Goal: Task Accomplishment & Management: Use online tool/utility

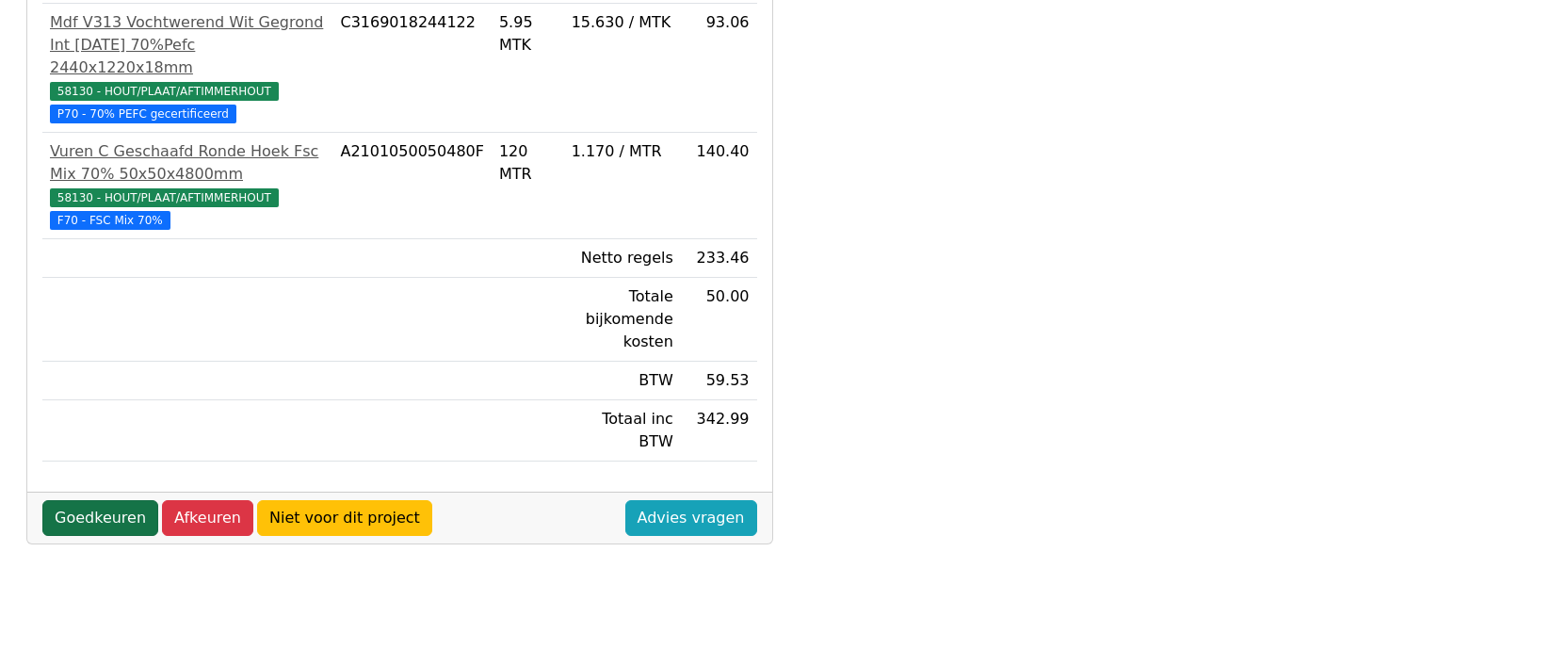
scroll to position [471, 0]
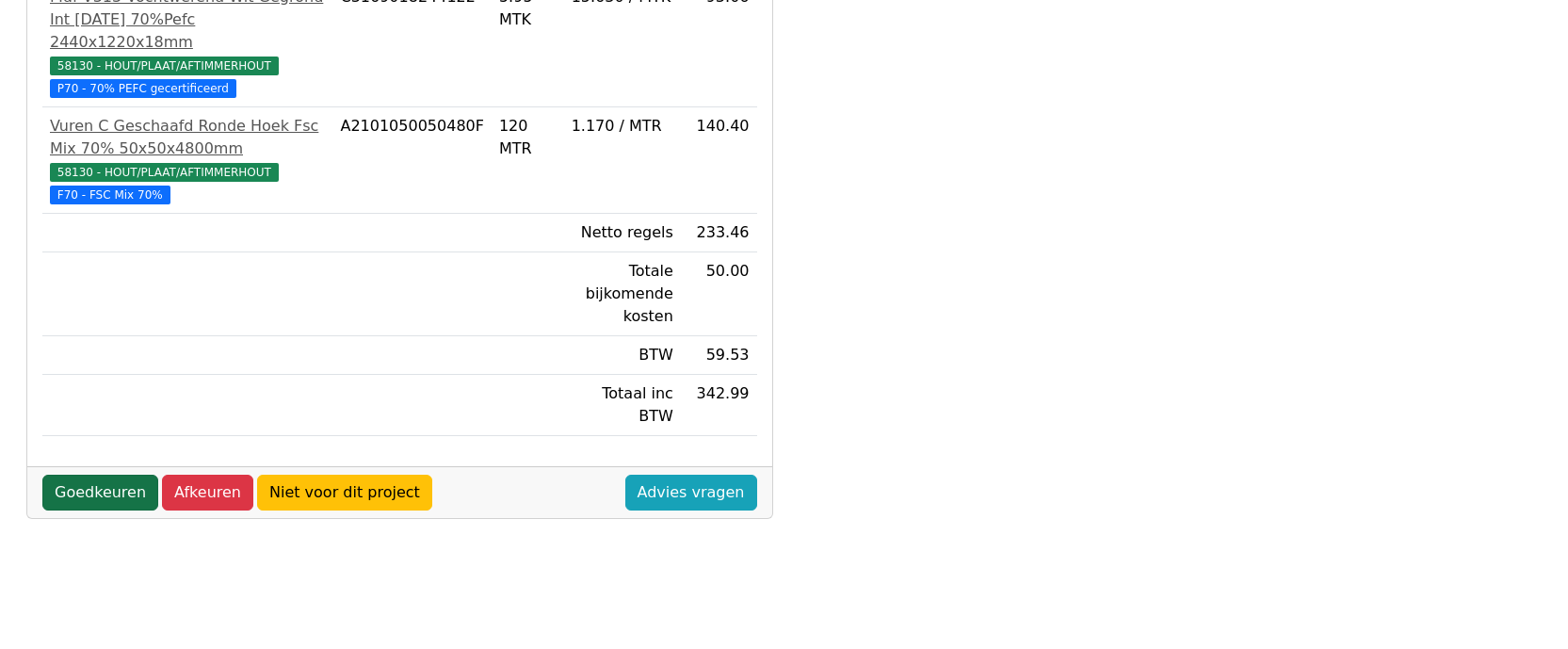
click at [98, 475] on link "Goedkeuren" at bounding box center [101, 492] width 116 height 36
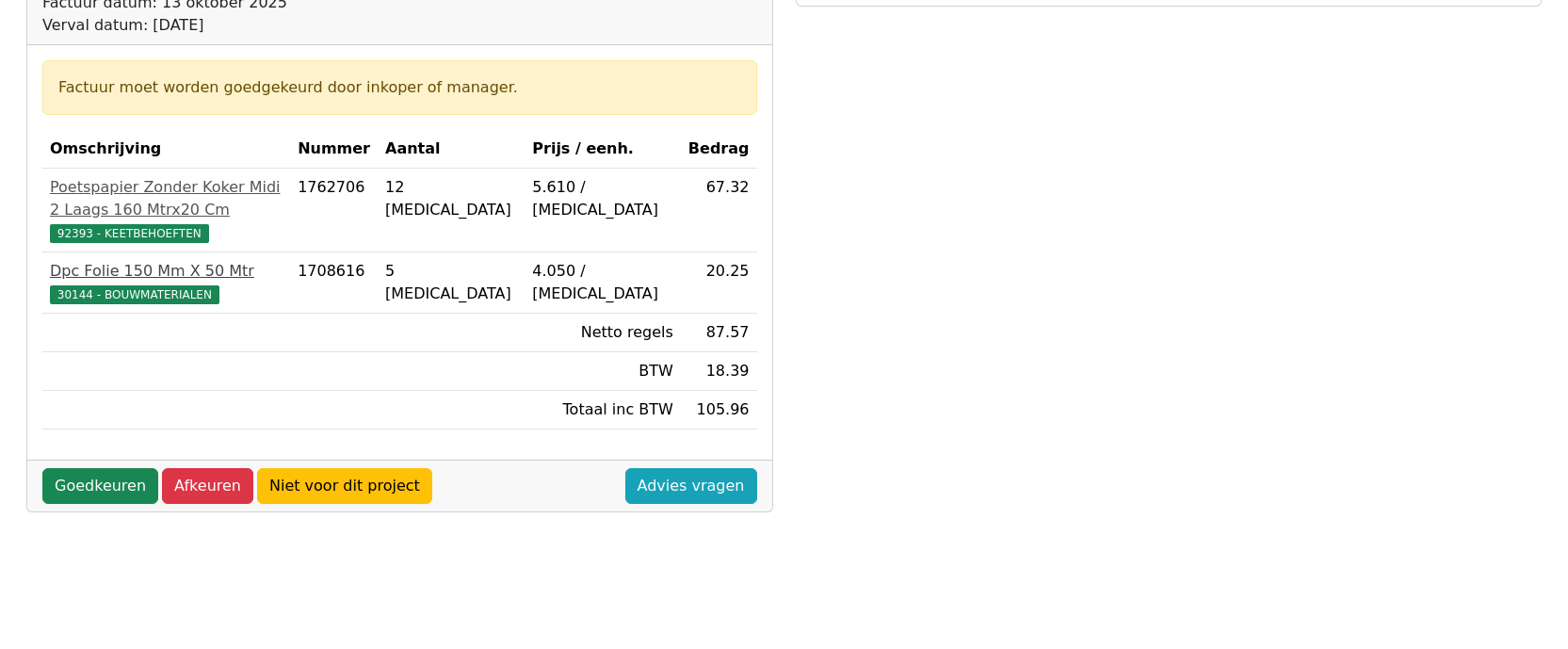
scroll to position [282, 0]
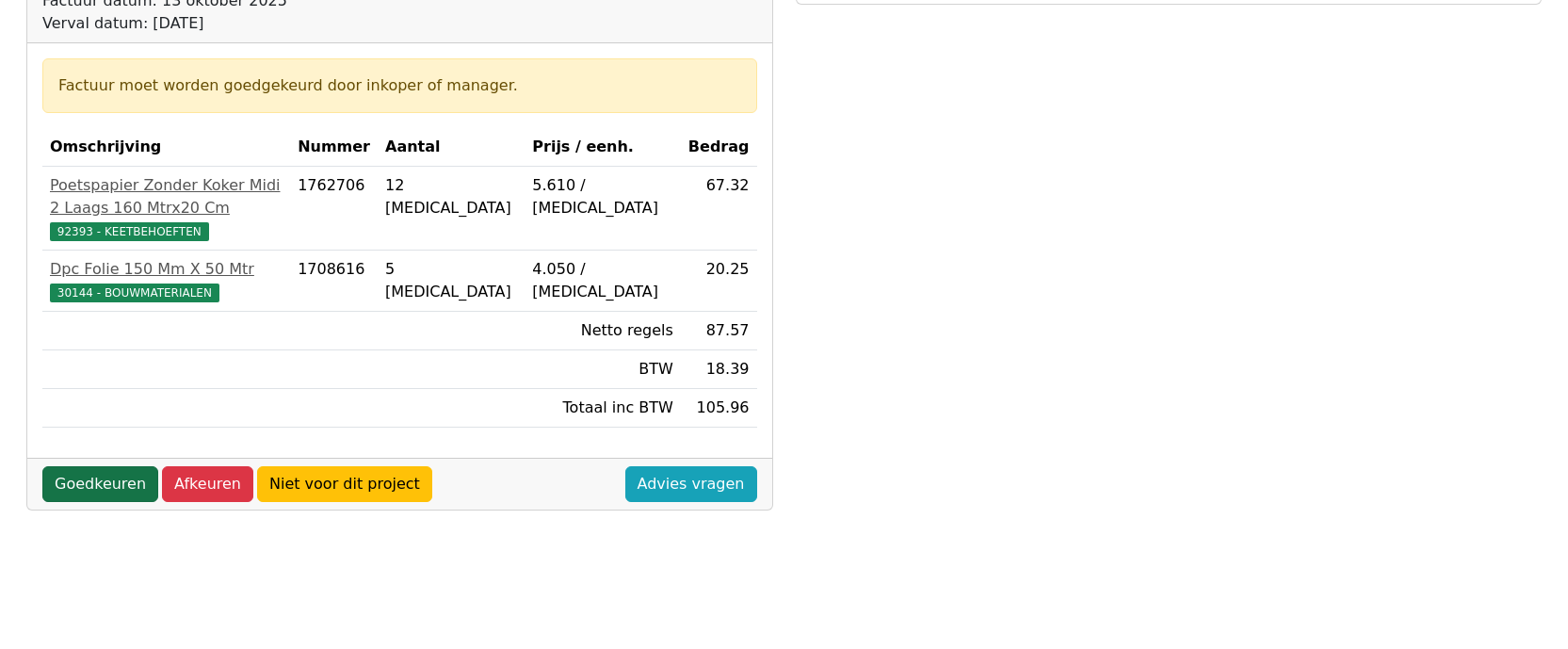
click at [102, 466] on link "Goedkeuren" at bounding box center [101, 484] width 116 height 36
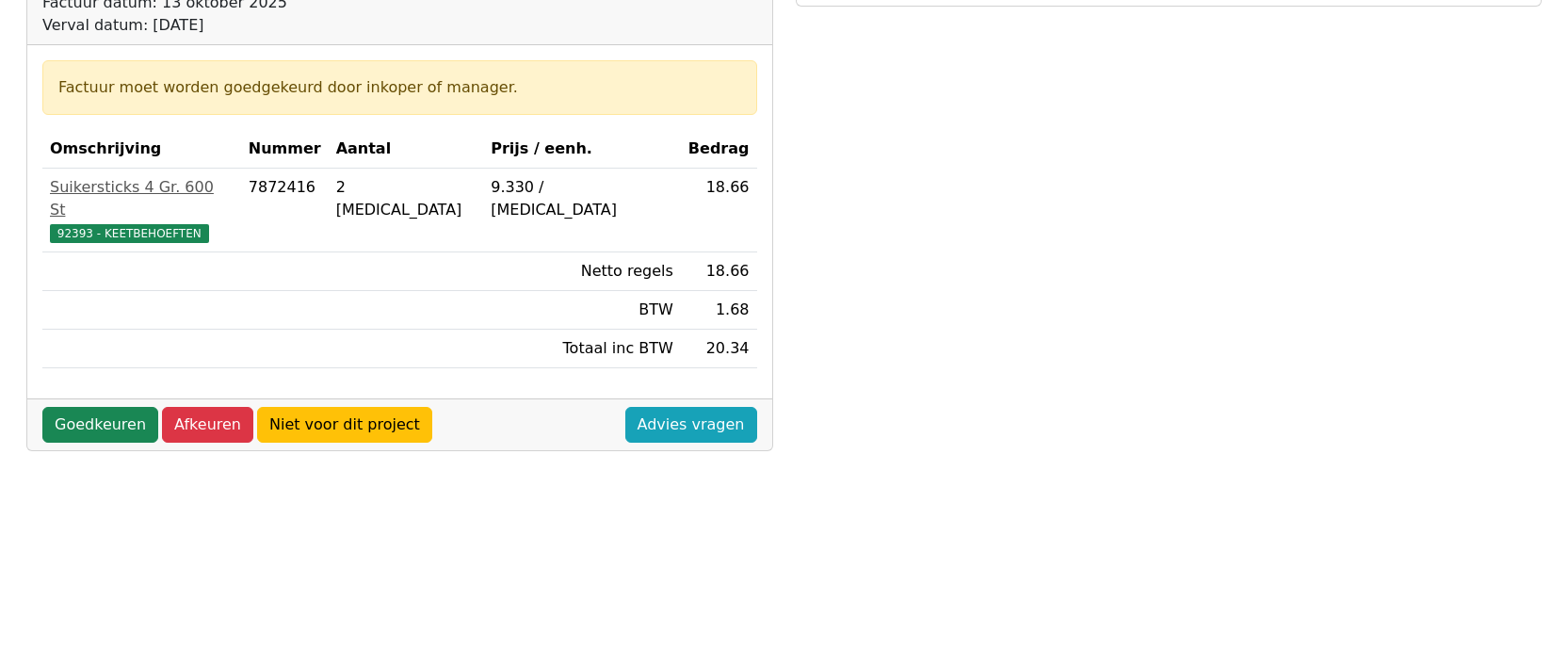
scroll to position [282, 0]
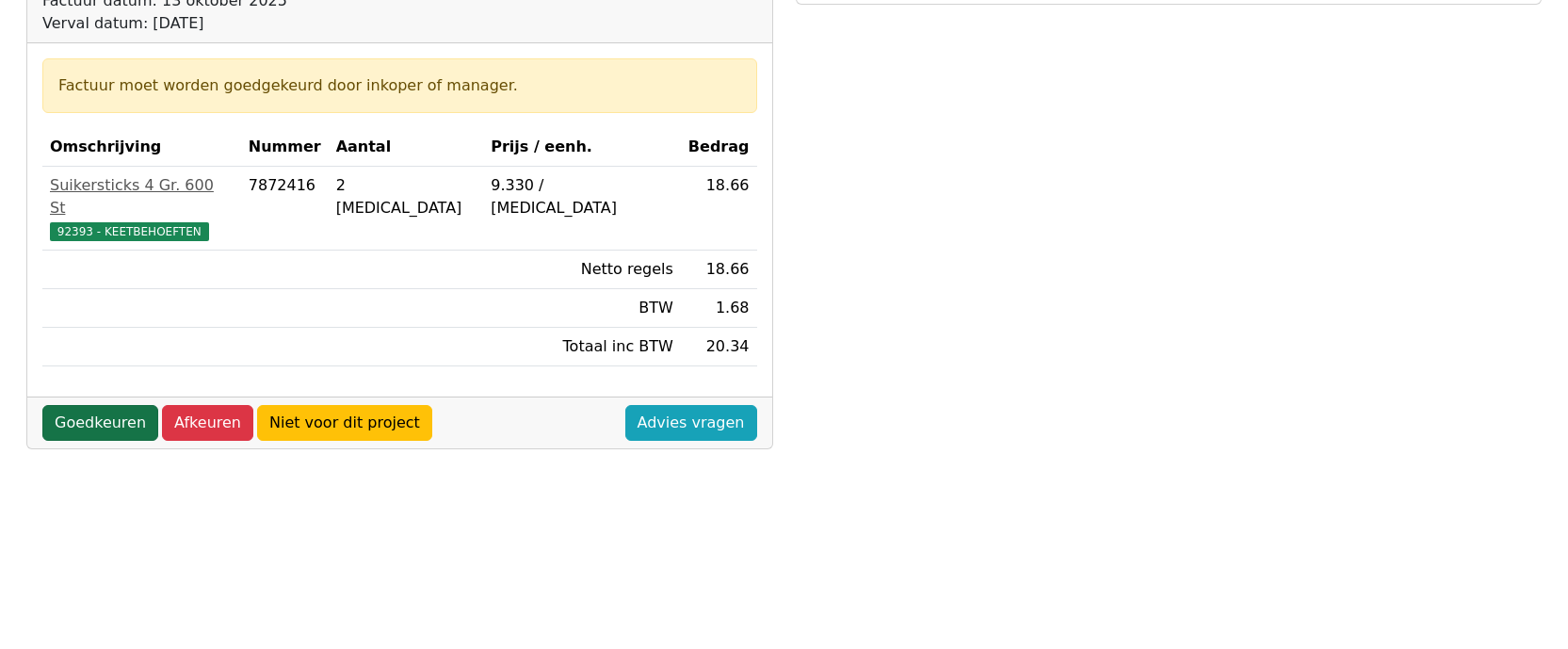
click at [114, 405] on link "Goedkeuren" at bounding box center [101, 423] width 116 height 36
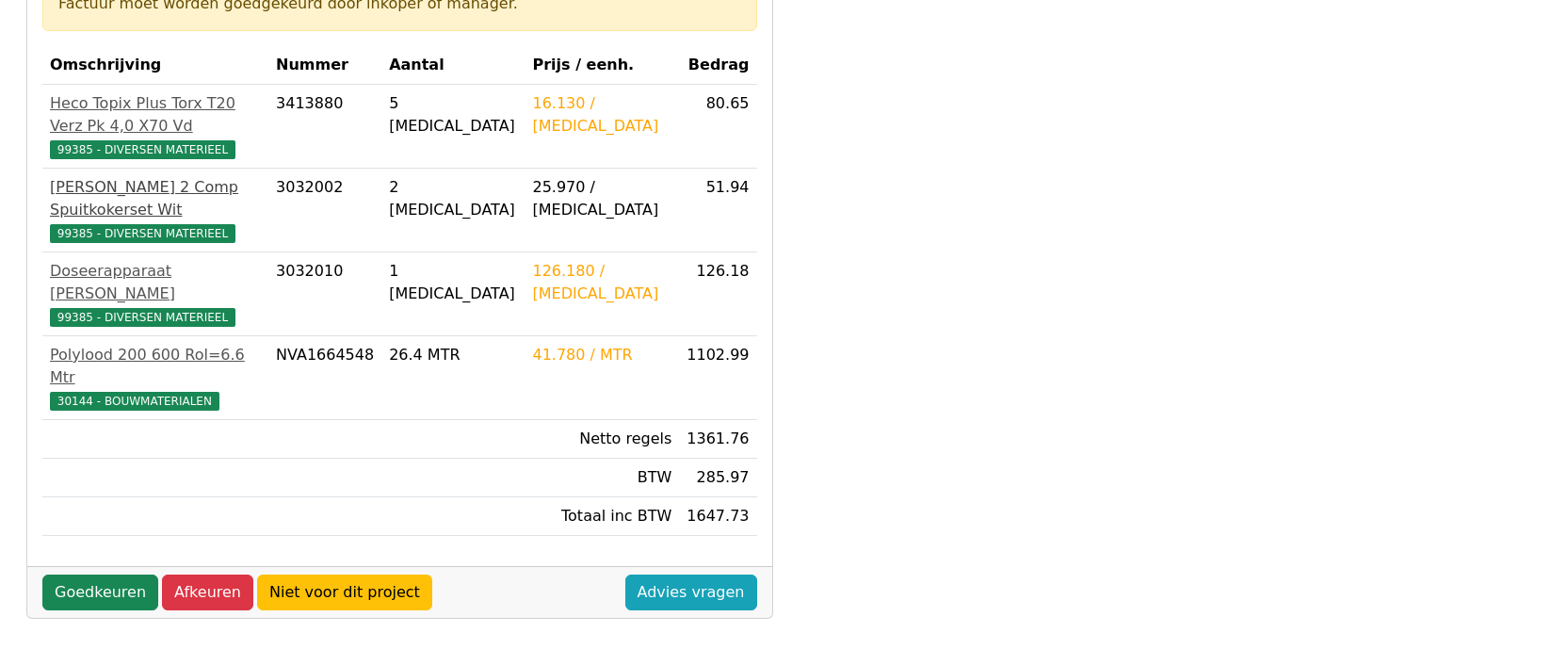
scroll to position [377, 0]
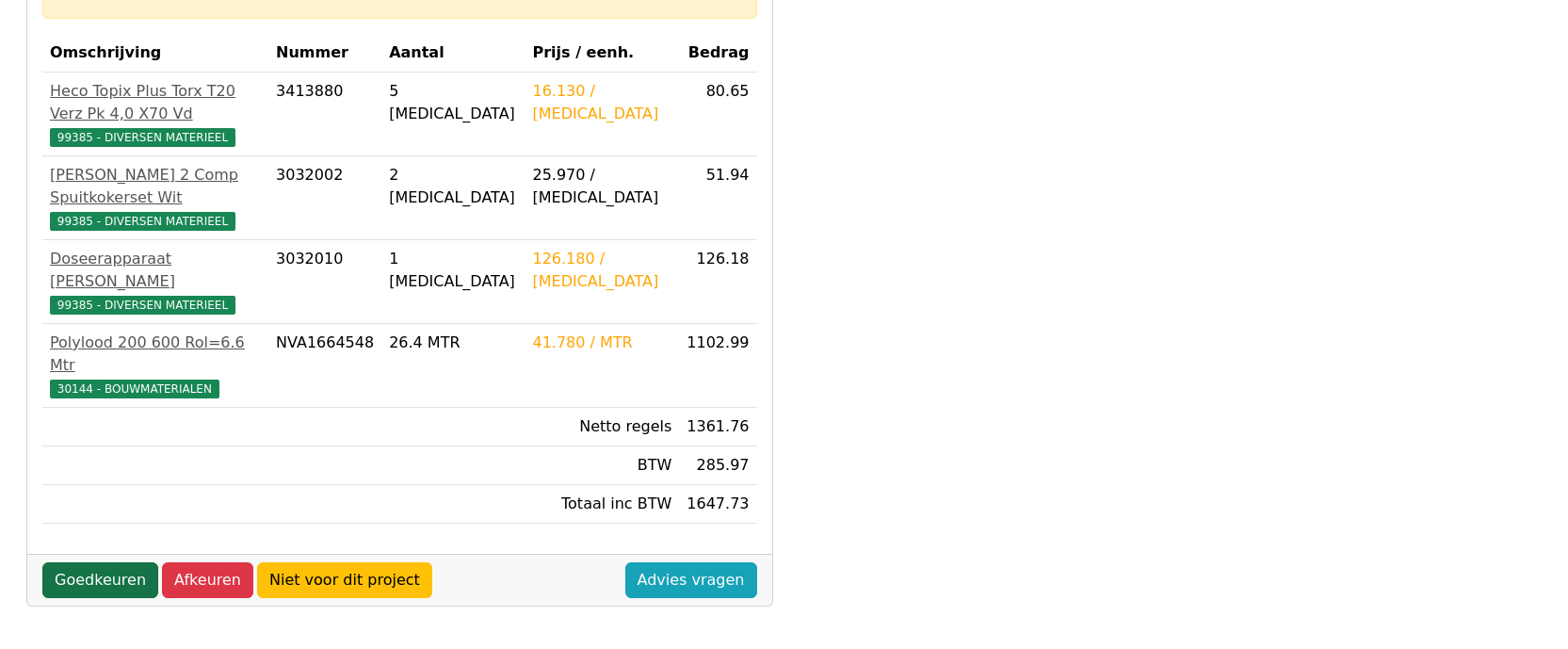
click at [81, 563] on link "Goedkeuren" at bounding box center [101, 580] width 116 height 36
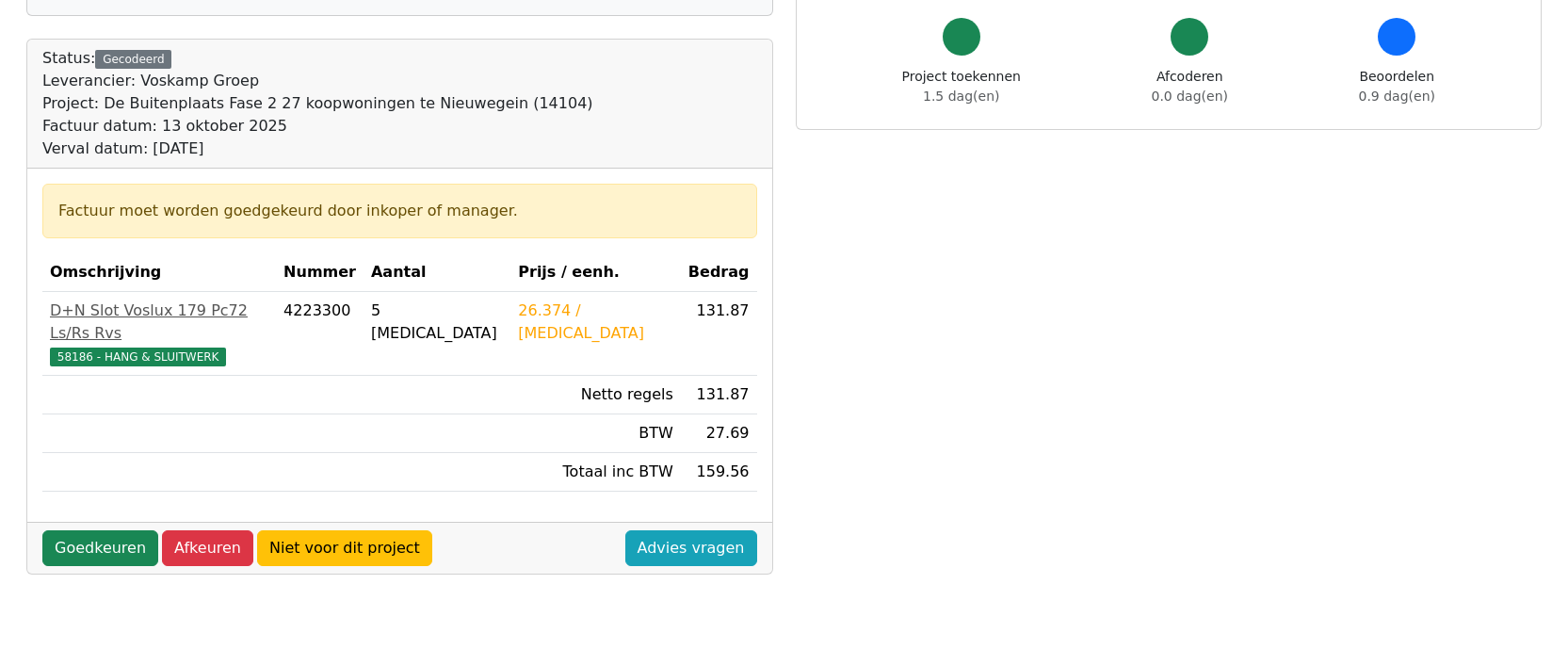
scroll to position [189, 0]
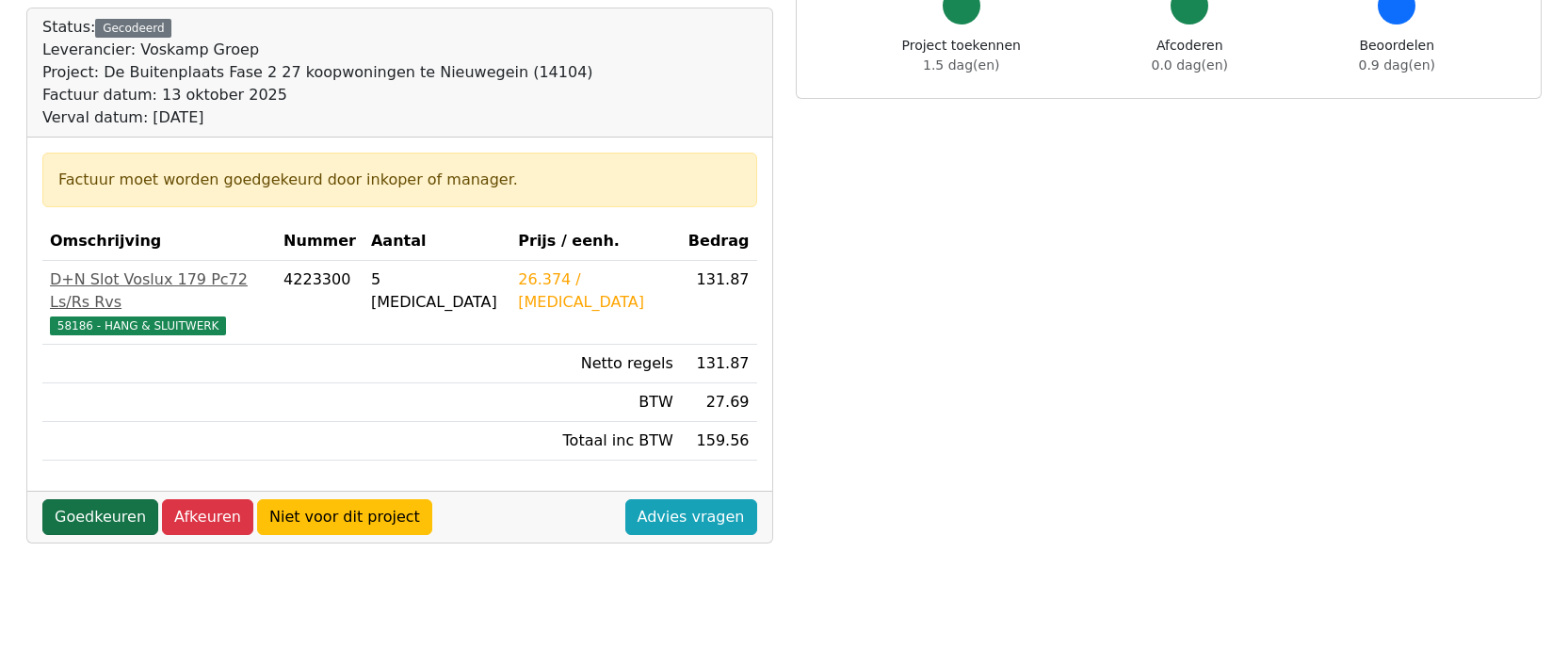
click at [99, 499] on link "Goedkeuren" at bounding box center [101, 516] width 116 height 36
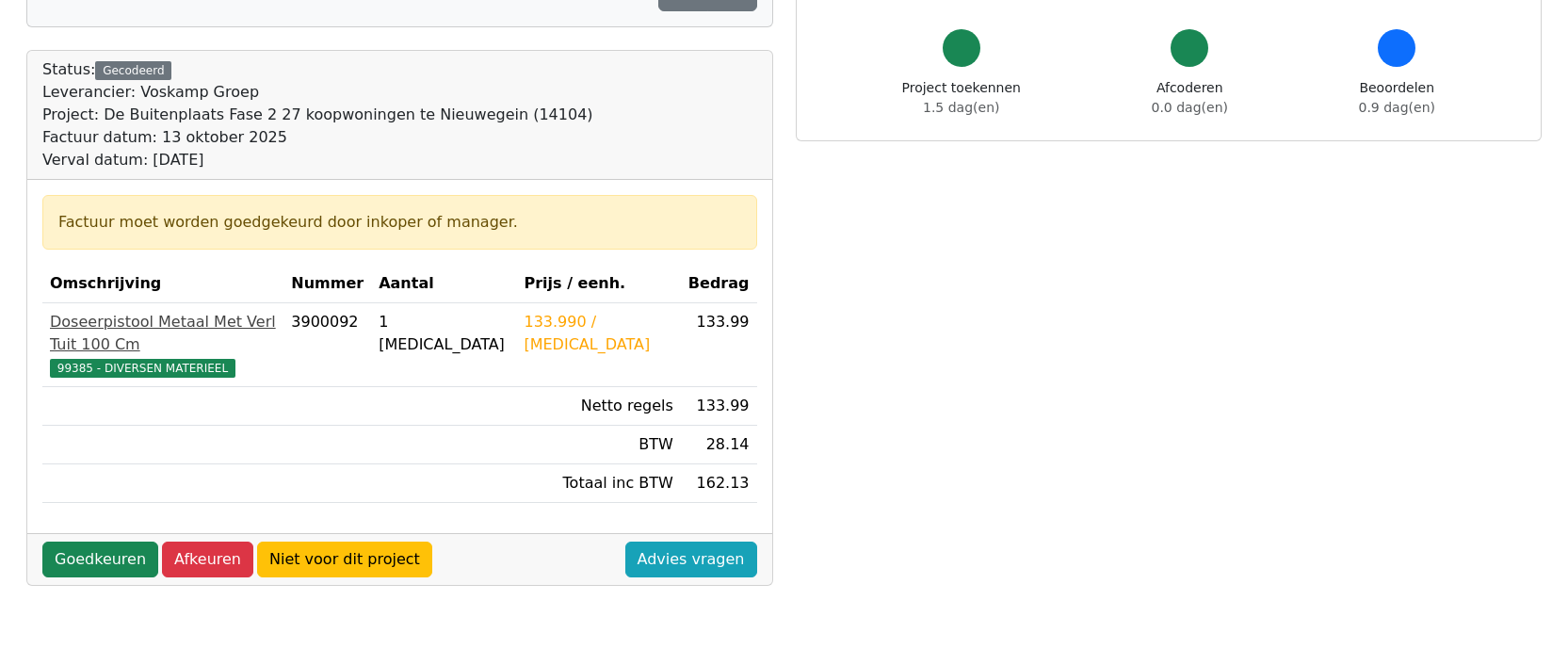
scroll to position [189, 0]
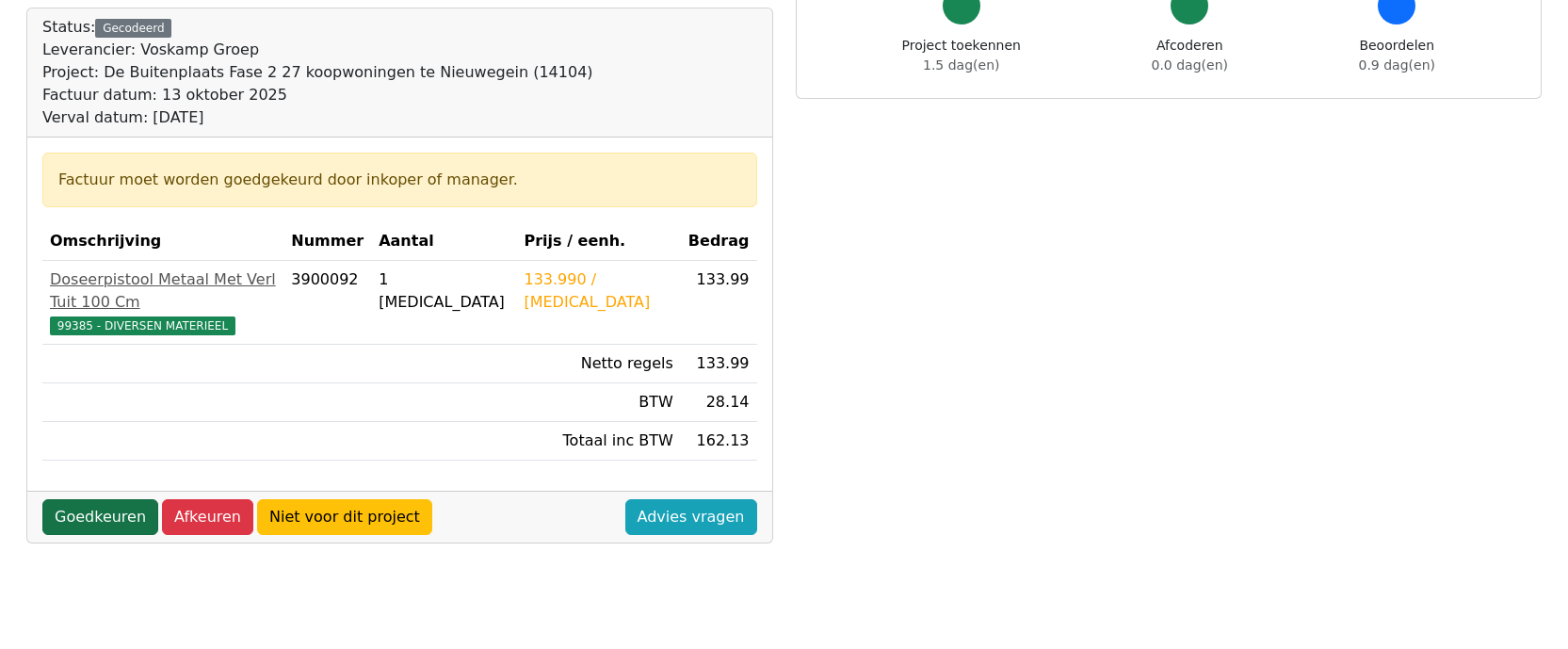
click at [101, 499] on link "Goedkeuren" at bounding box center [101, 516] width 116 height 36
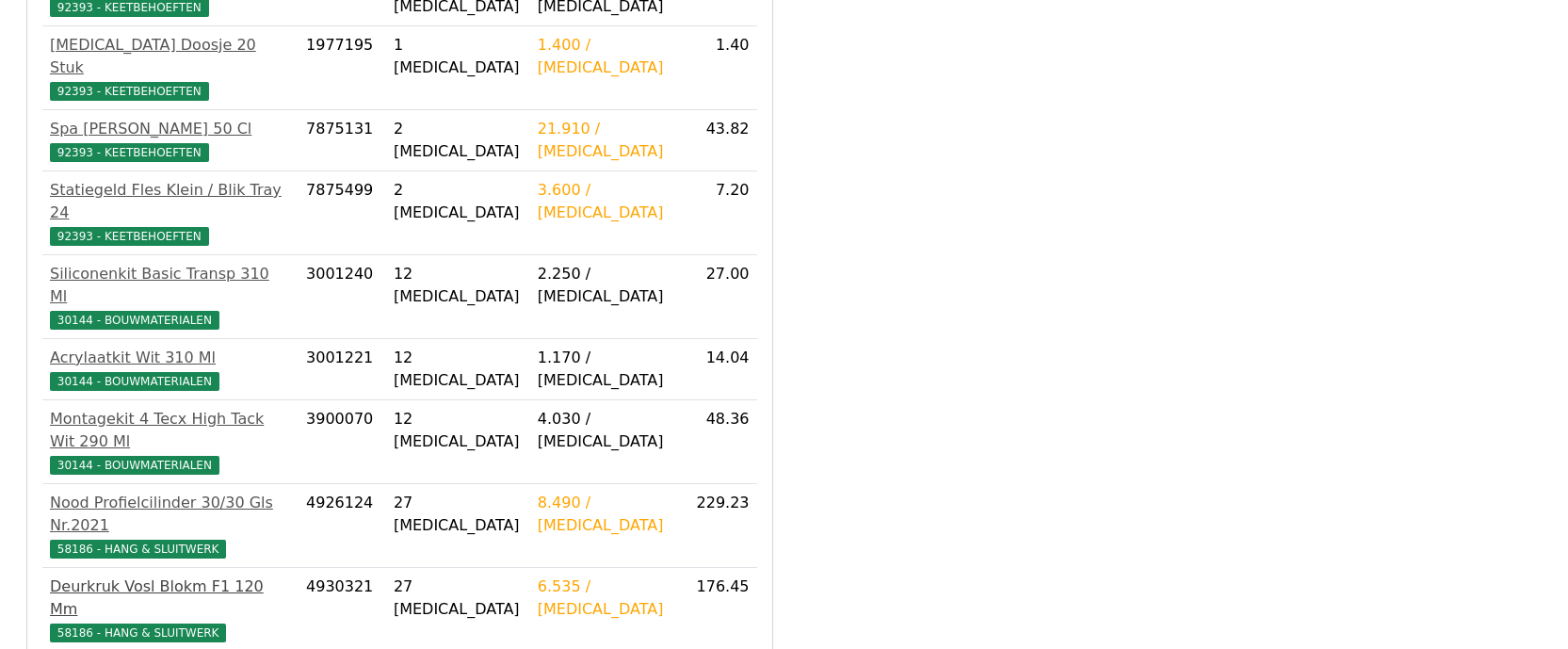
scroll to position [841, 0]
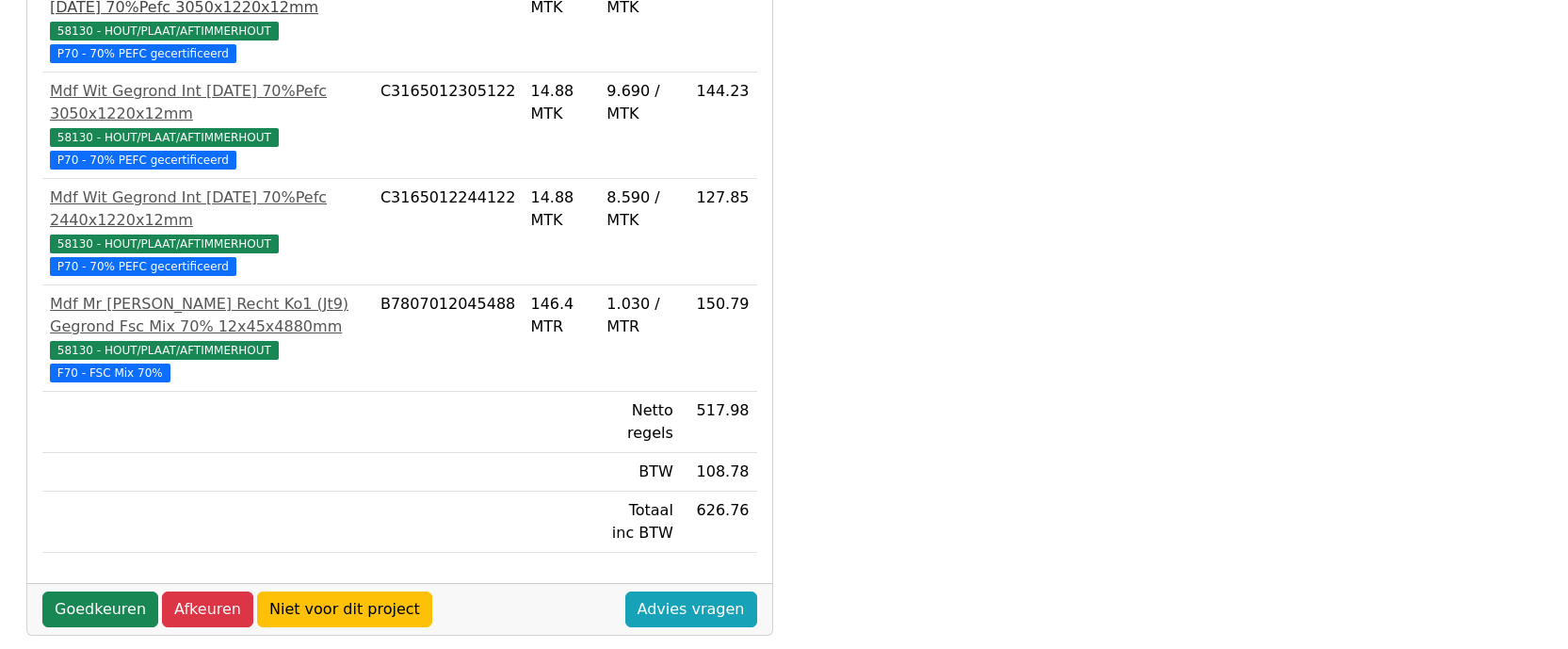
scroll to position [565, 0]
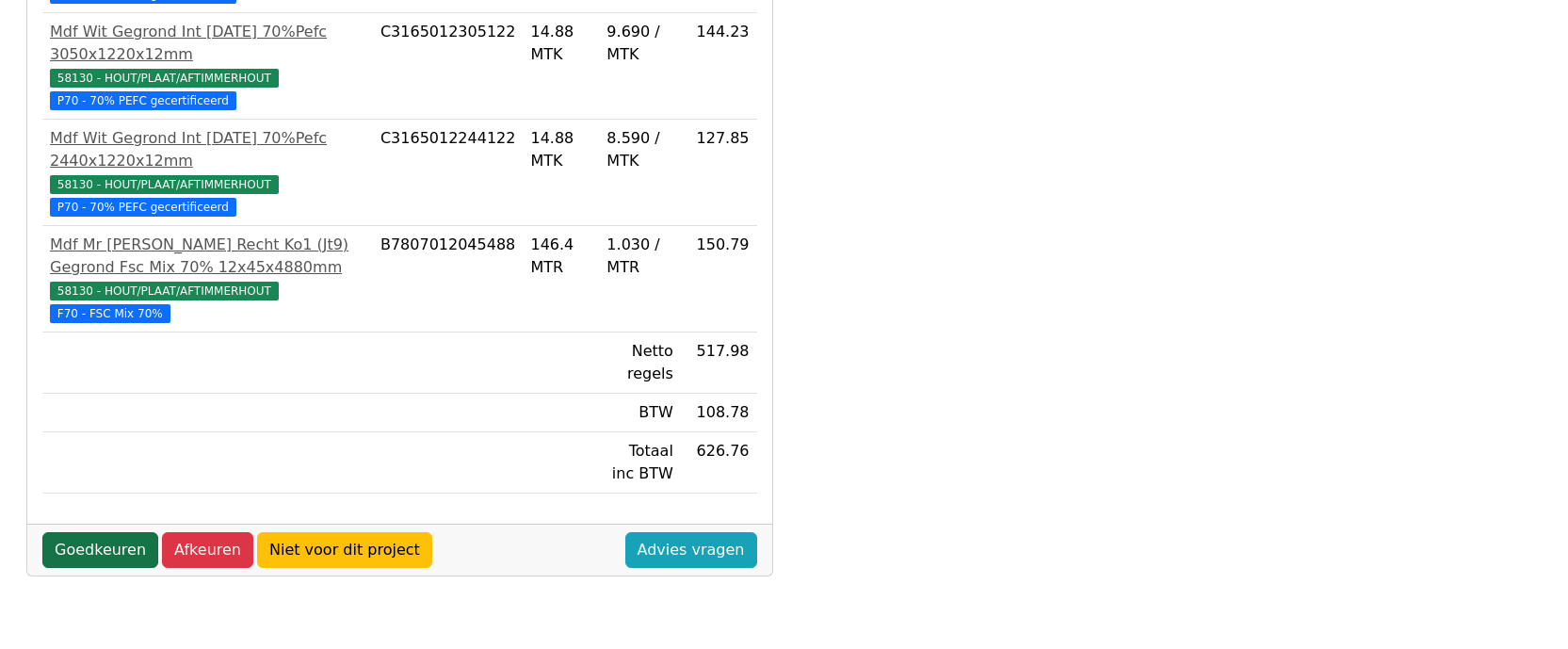
click at [100, 532] on link "Goedkeuren" at bounding box center [101, 549] width 116 height 36
